Goal: Use online tool/utility: Utilize a website feature to perform a specific function

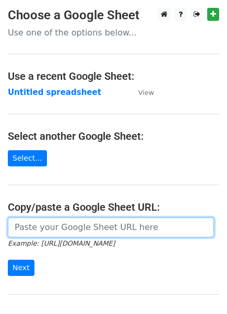
click at [22, 233] on input "url" at bounding box center [111, 228] width 206 height 20
paste input "https://docs.google.com/spreadsheets/d/1BTJMEKwxUn02gJjA4riOh0NeDGWdyvqDREc3gfd…"
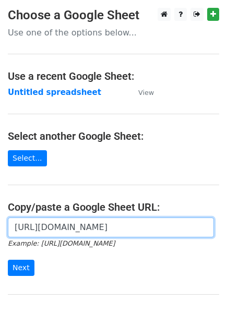
scroll to position [0, 313]
type input "https://docs.google.com/spreadsheets/d/1BTJMEKwxUn02gJjA4riOh0NeDGWdyvqDREc3gfd…"
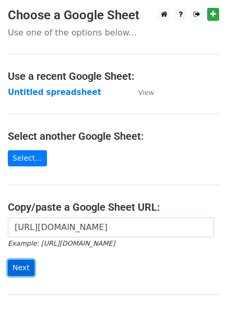
scroll to position [0, 0]
click at [15, 267] on input "Next" at bounding box center [21, 268] width 27 height 16
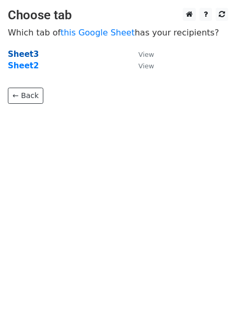
click at [20, 51] on strong "Sheet3" at bounding box center [23, 54] width 31 height 9
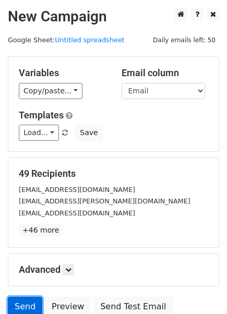
click at [27, 301] on link "Send" at bounding box center [25, 307] width 34 height 20
